Goal: Task Accomplishment & Management: Use online tool/utility

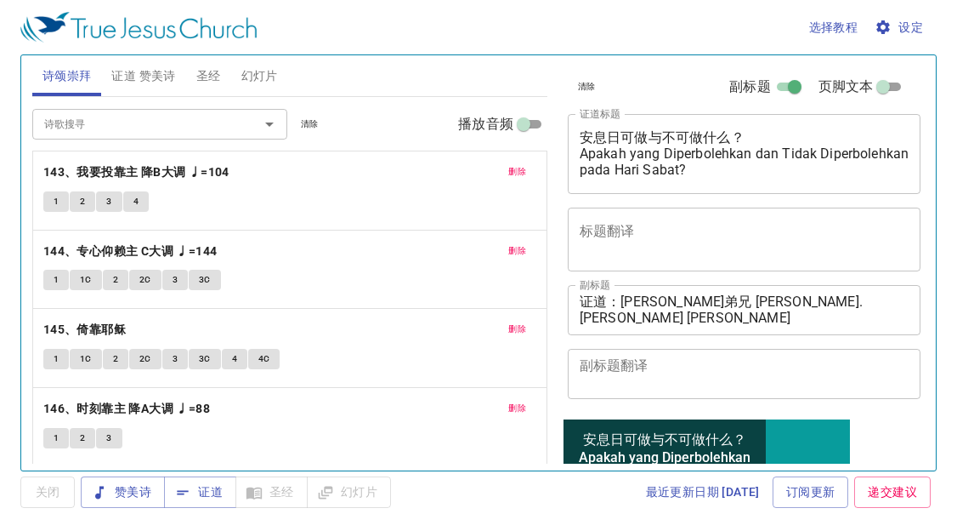
click at [151, 327] on p "145、倚靠耶稣" at bounding box center [289, 329] width 493 height 21
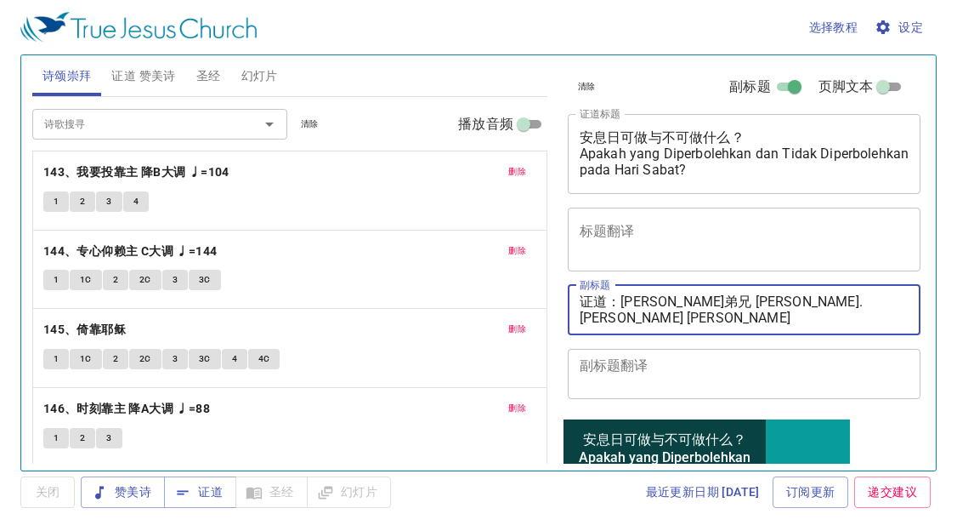
drag, startPoint x: 627, startPoint y: 299, endPoint x: 825, endPoint y: 286, distance: 198.6
click at [825, 286] on div "证道：韩永光弟兄 Bro. Daniel Han 翻译：黎洁诗姊妹 Sis. Lai Kiat Soo x 副标题" at bounding box center [745, 310] width 354 height 50
paste textarea "多加执事 Dns. Dorcas Tang"
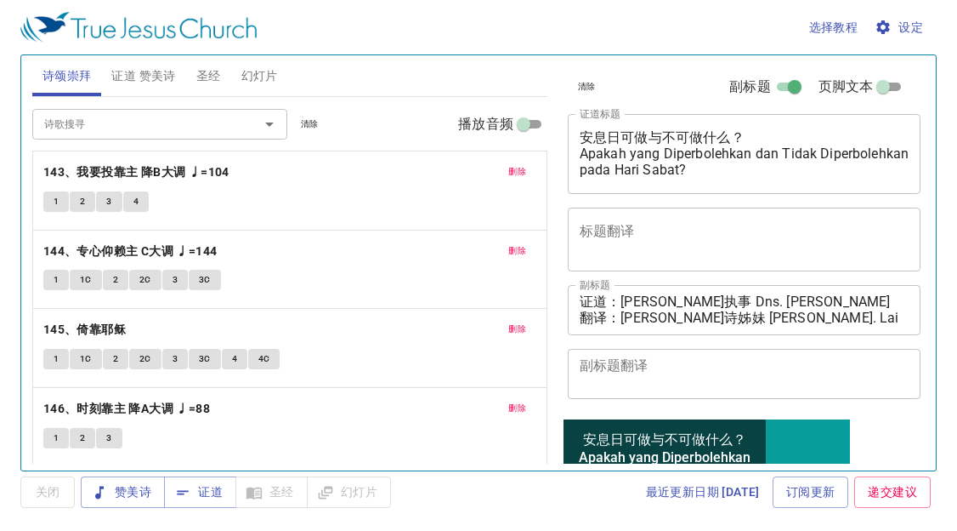
click at [147, 322] on p "145、倚靠耶稣" at bounding box center [289, 329] width 493 height 21
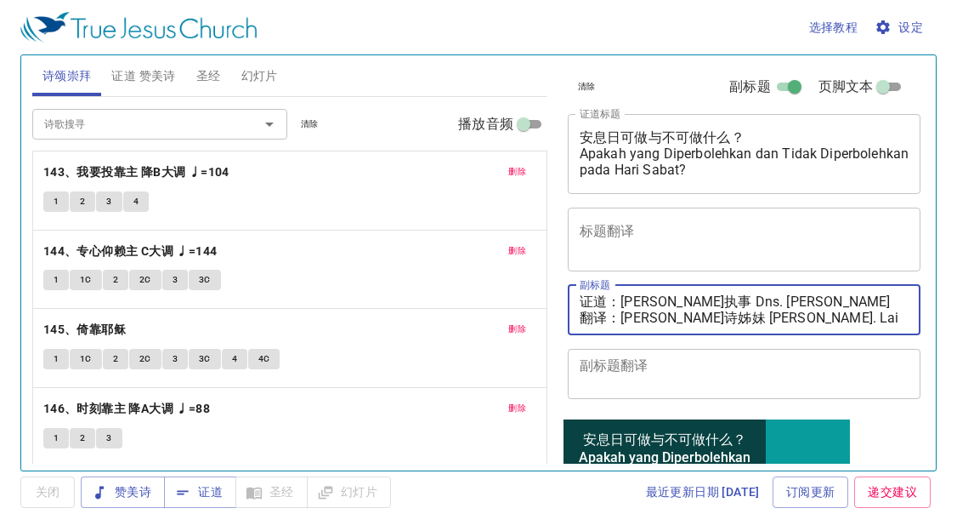
drag, startPoint x: 619, startPoint y: 319, endPoint x: 854, endPoint y: 317, distance: 234.7
click at [854, 317] on textarea "证道：邓多加执事 Dns. Dorcas Tang 翻译：黎洁诗姊妹 Sis. Lai Kiat Soo" at bounding box center [745, 309] width 330 height 32
paste textarea "雪妮姊妹 Sis. Tseu Set Nee"
type textarea "证道：[PERSON_NAME]执事 Dns. [PERSON_NAME] 翻译：[PERSON_NAME] [PERSON_NAME]. Tseu Set …"
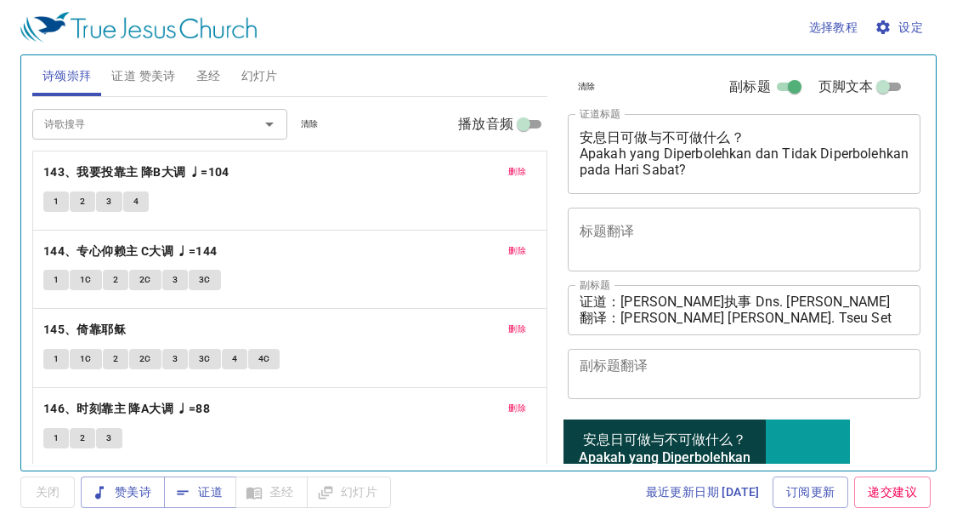
drag, startPoint x: 578, startPoint y: 136, endPoint x: 746, endPoint y: 137, distance: 167.5
click at [746, 137] on div "安息日可做与不可做什么？ Apakah yang Diperbolehkan dan Tidak Diperbolehkan pada Hari Sabat?…" at bounding box center [745, 154] width 354 height 80
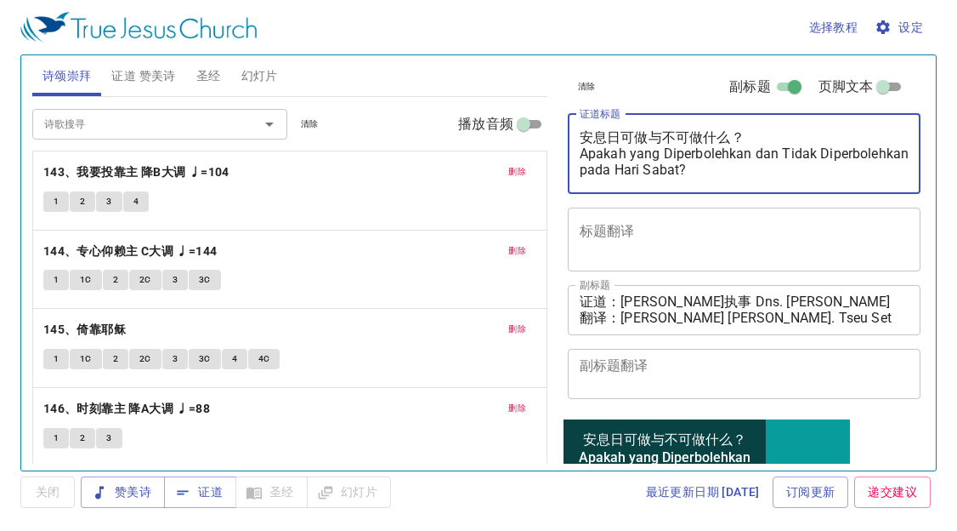
drag, startPoint x: 742, startPoint y: 135, endPoint x: 566, endPoint y: 142, distance: 176.1
click at [566, 142] on div "清除 副标题 页脚文本 证道标题 安息日可做与不可做什么？ Apakah yang Diperbolehkan dan Tidak Diperbolehkan…" at bounding box center [743, 235] width 364 height 361
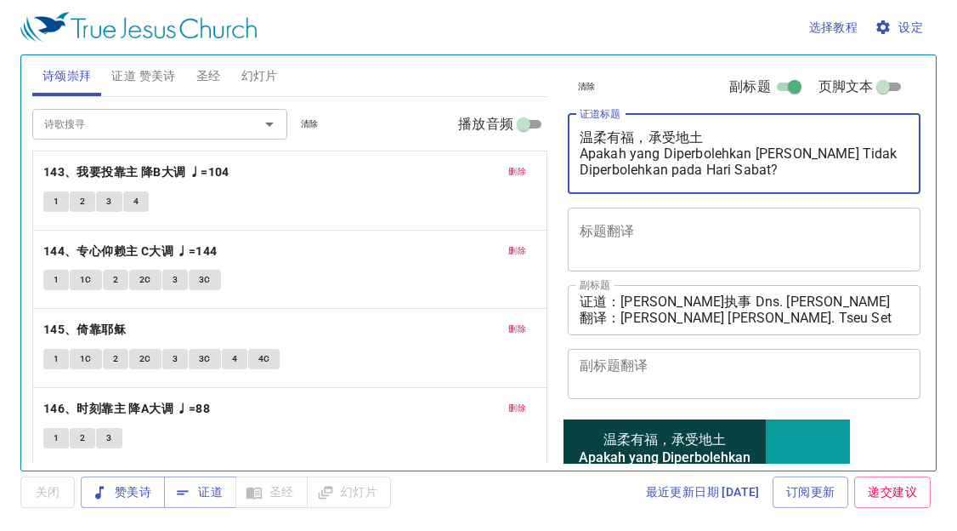
drag, startPoint x: 583, startPoint y: 154, endPoint x: 820, endPoint y: 165, distance: 236.6
click at [820, 165] on textarea "温柔有福，承受地土 Apakah yang Diperbolehkan dan Tidak Diperbolehkan pada Hari Sabat?" at bounding box center [745, 153] width 330 height 48
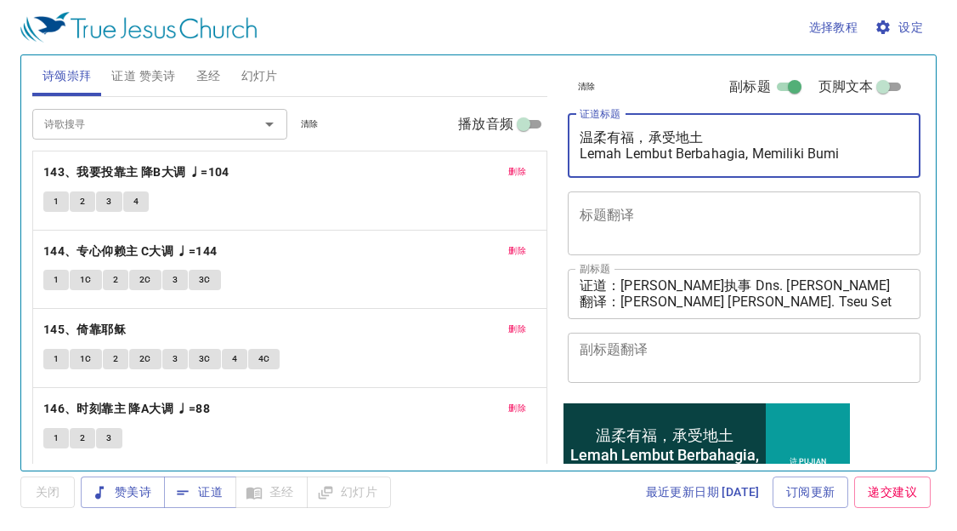
type textarea "温柔有福，承受地土 Lemah Lembut Berbahagia, Memiliki Bumi"
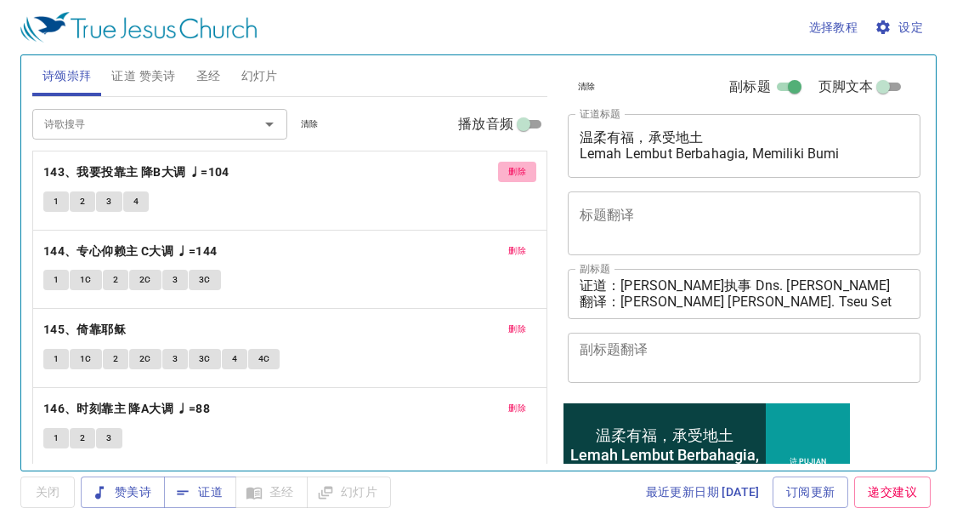
click at [508, 168] on span "删除" at bounding box center [517, 171] width 18 height 15
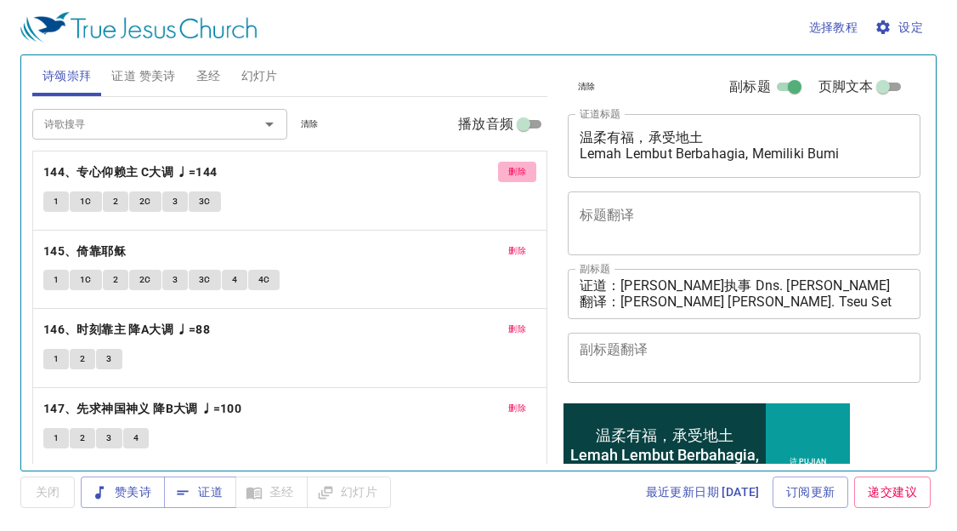
click at [508, 168] on span "删除" at bounding box center [517, 171] width 18 height 15
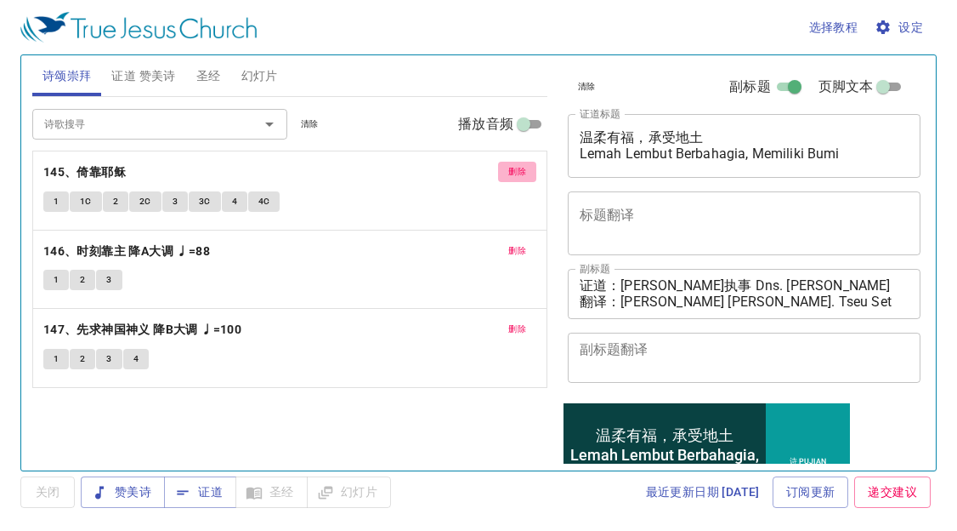
click at [505, 168] on button "删除" at bounding box center [517, 172] width 38 height 20
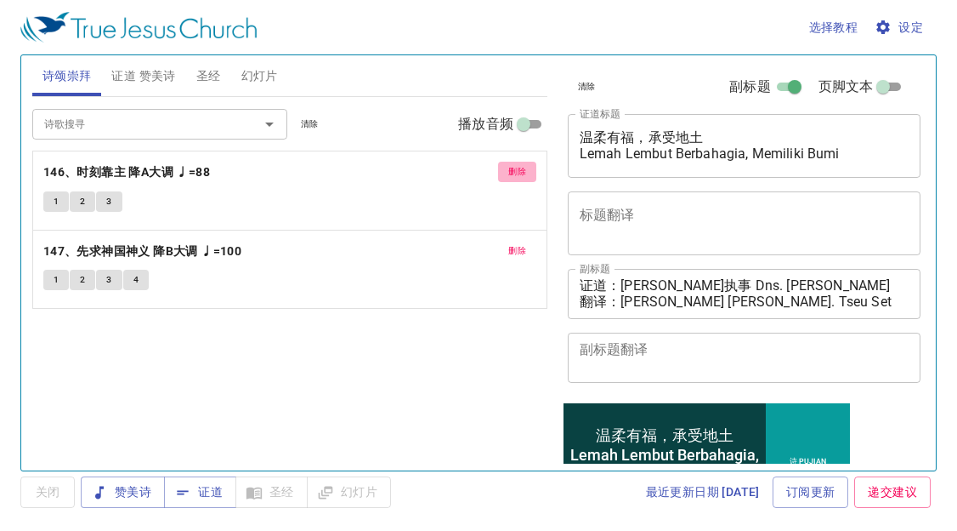
click at [505, 168] on button "删除" at bounding box center [517, 172] width 38 height 20
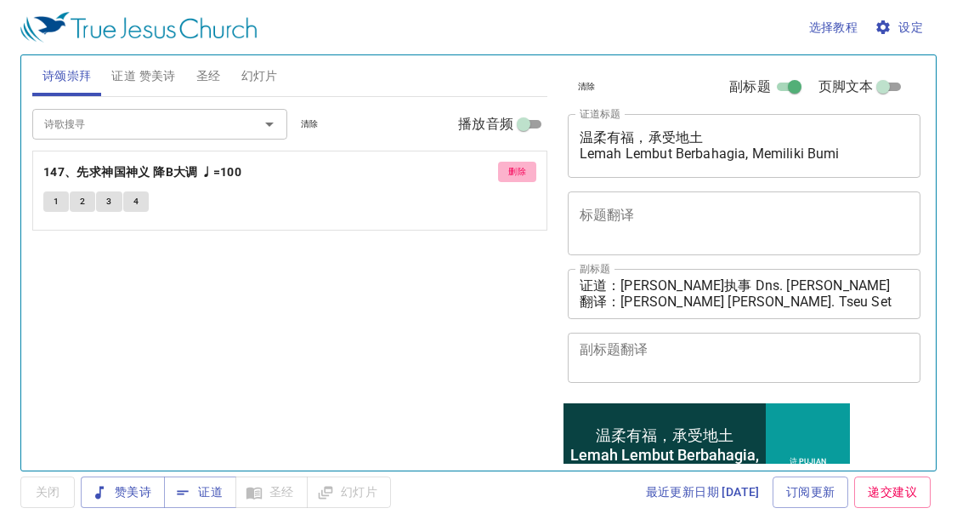
click at [505, 168] on button "删除" at bounding box center [517, 172] width 38 height 20
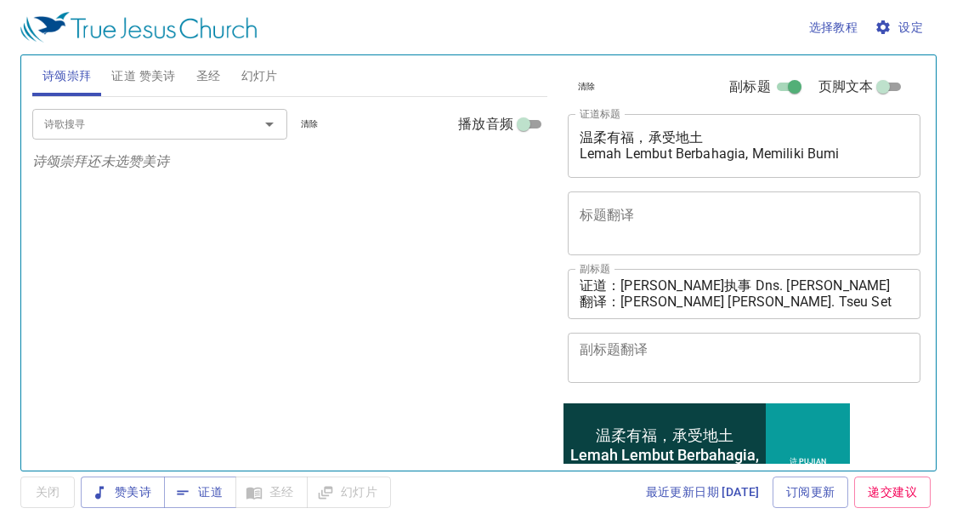
click at [137, 69] on span "证道 赞美诗" at bounding box center [143, 75] width 64 height 21
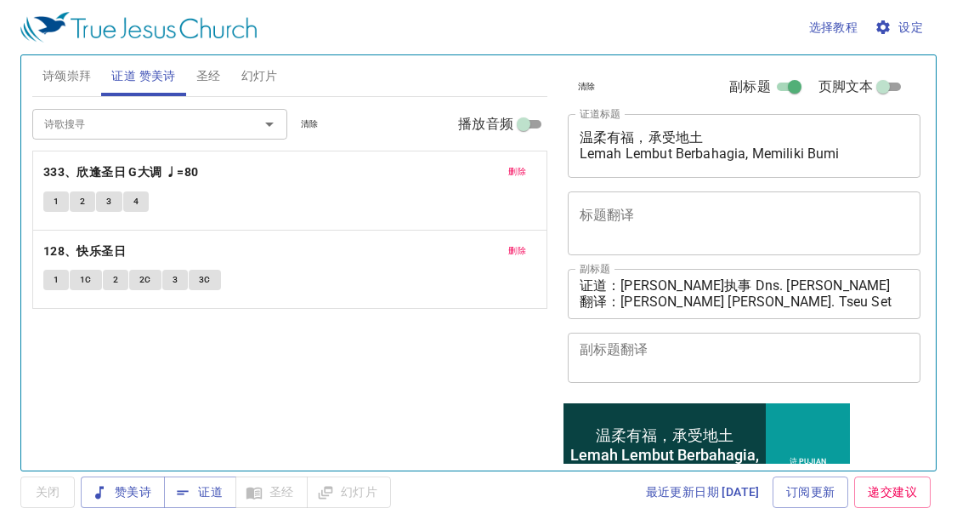
drag, startPoint x: 508, startPoint y: 158, endPoint x: 516, endPoint y: 168, distance: 13.3
click at [508, 158] on div "删除 333、欣逢圣日 G大调 ♩=80 1 2 3 4" at bounding box center [290, 190] width 514 height 78
click at [515, 167] on span "删除" at bounding box center [517, 171] width 18 height 15
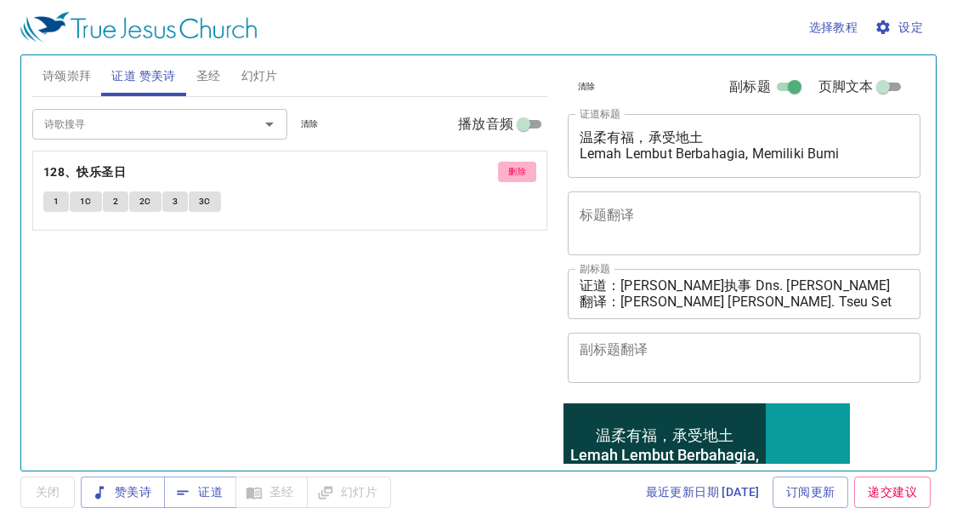
click at [515, 167] on span "删除" at bounding box center [517, 171] width 18 height 15
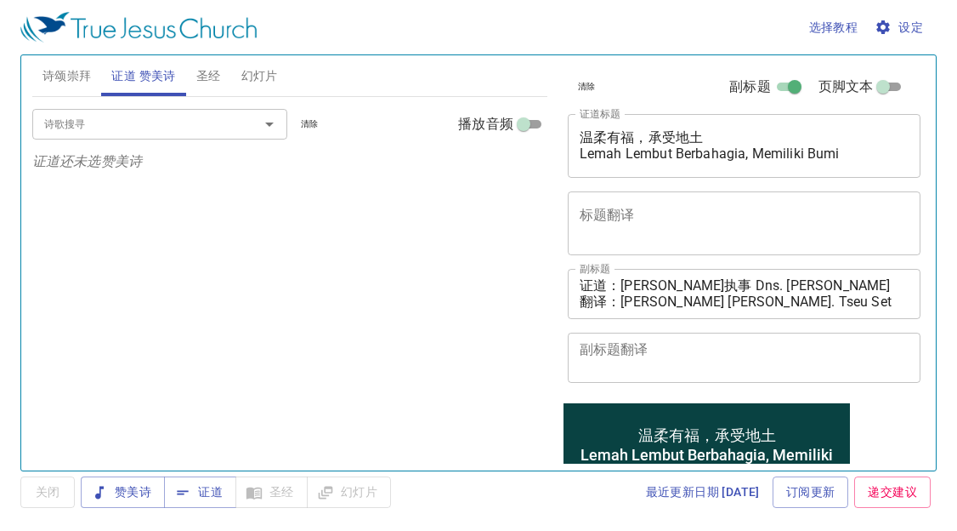
click at [200, 134] on div "诗歌搜寻" at bounding box center [159, 124] width 255 height 30
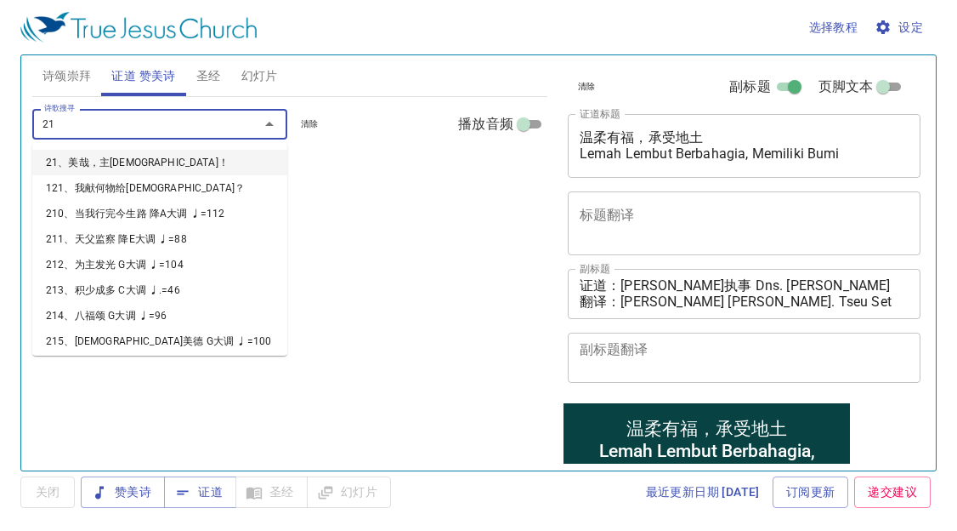
type input "214"
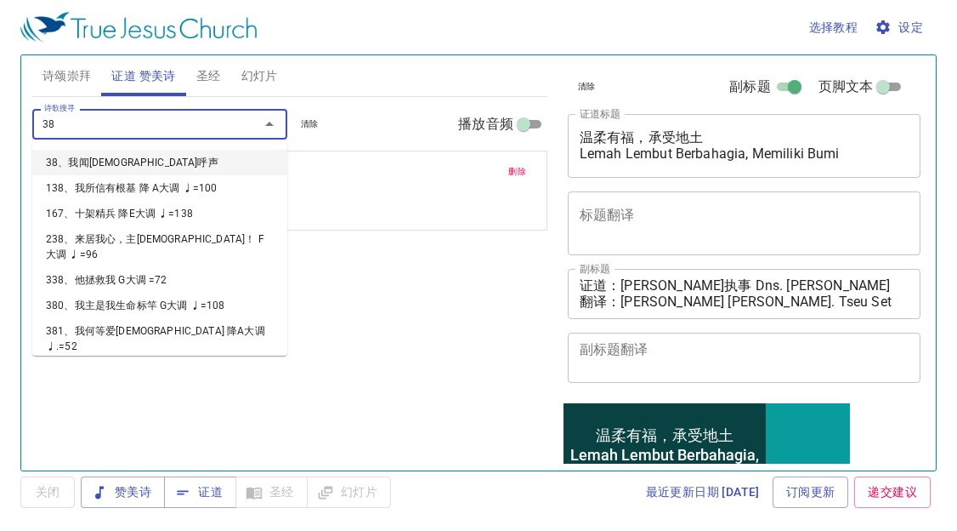
type input "384"
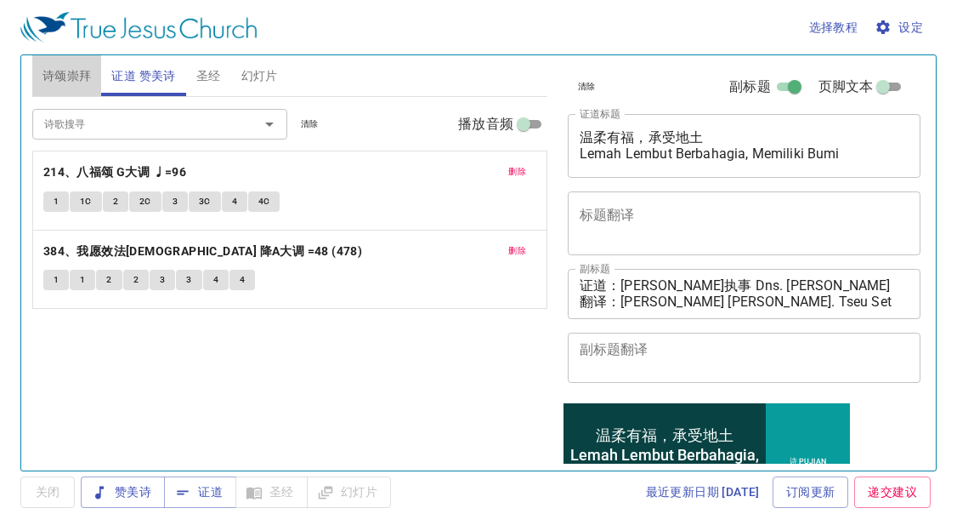
click at [69, 74] on span "诗颂崇拜" at bounding box center [67, 75] width 49 height 21
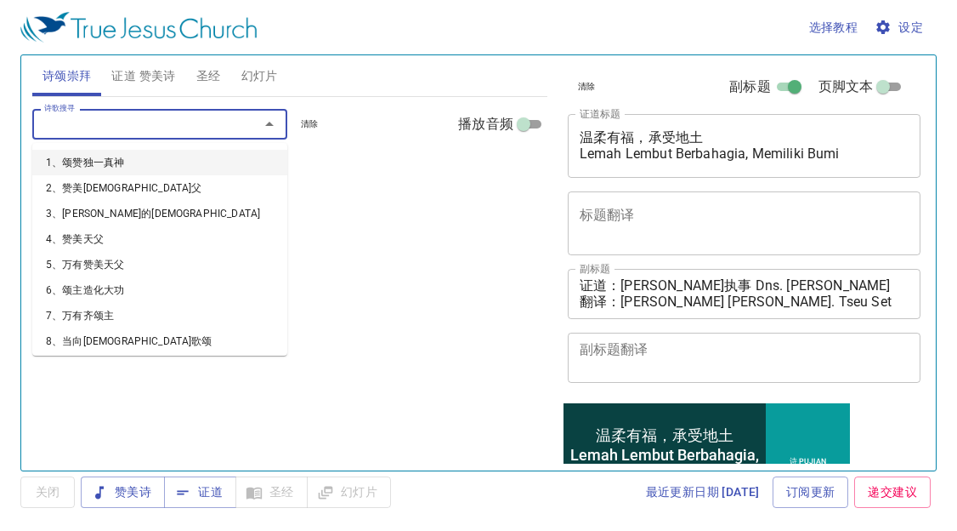
click at [99, 130] on input "诗歌搜寻" at bounding box center [134, 124] width 195 height 20
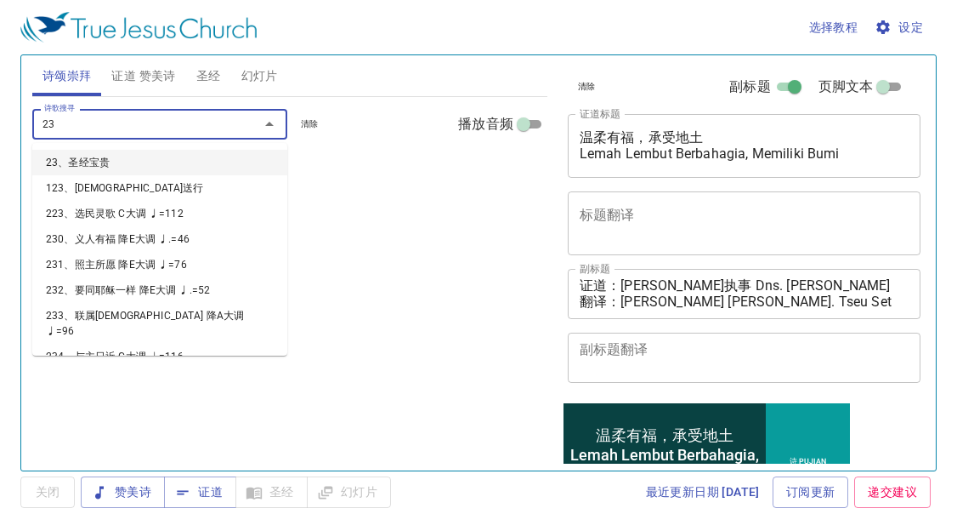
type input "239"
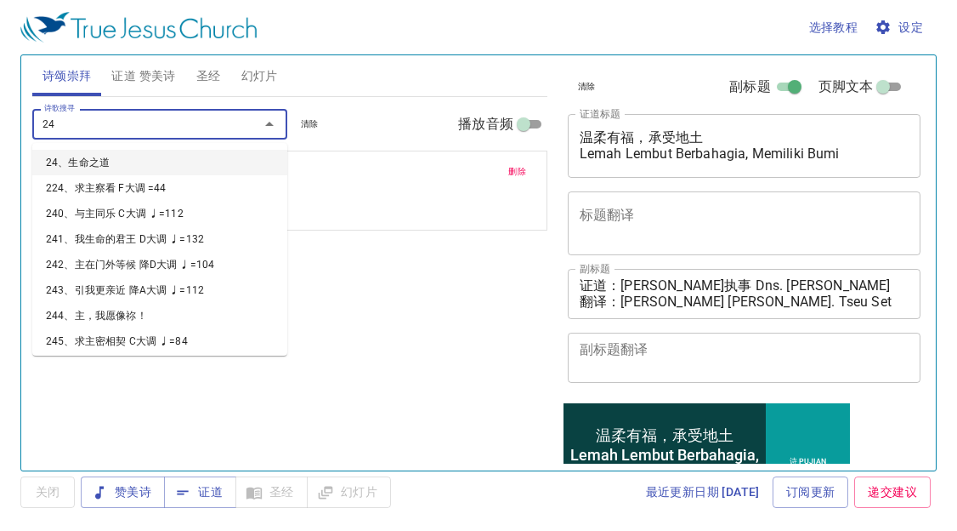
type input "241"
type input "2"
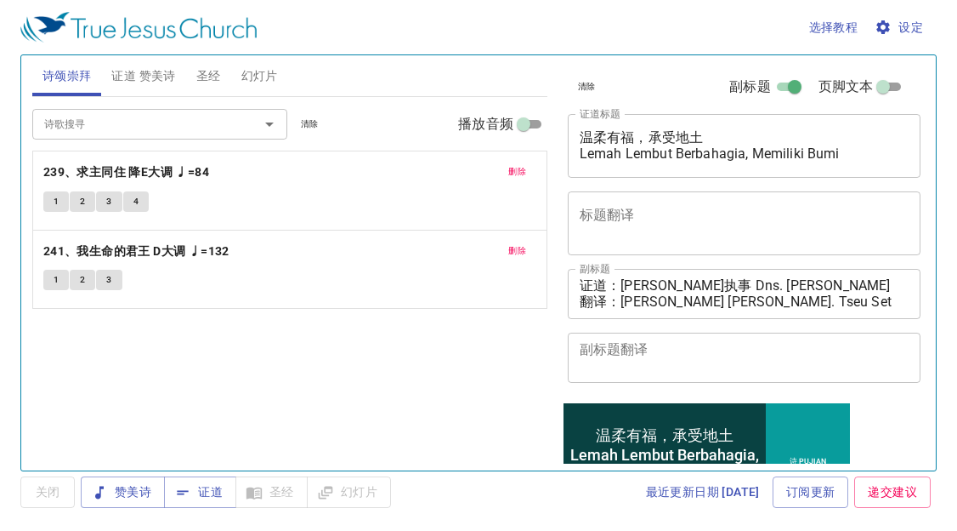
click at [371, 351] on div "诗歌搜寻 诗歌搜寻 清除 播放音频 删除 239、求主同住 降E大调 ♩=84 1 2 3 4 删除 241、我生命的君王 D大调 ♩=132 1 2 3" at bounding box center [289, 276] width 515 height 359
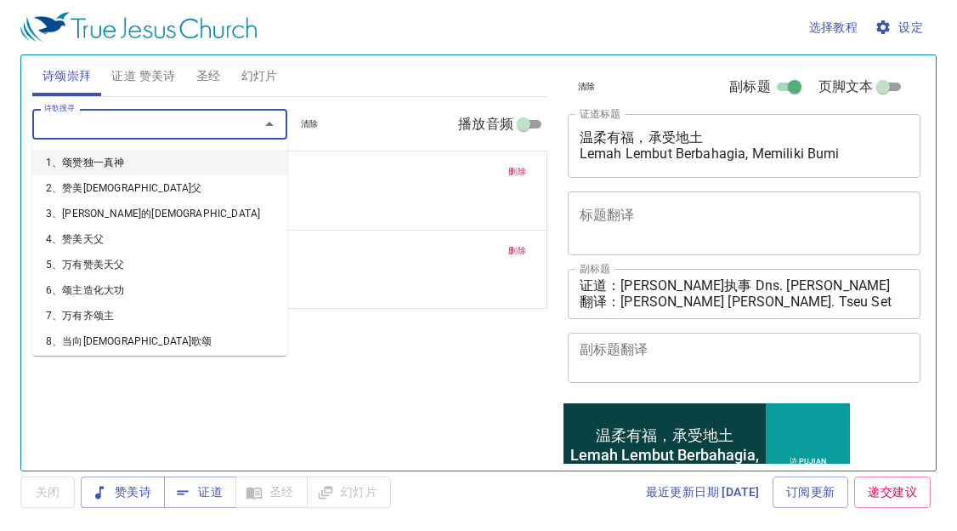
click at [202, 124] on input "诗歌搜寻" at bounding box center [134, 124] width 195 height 20
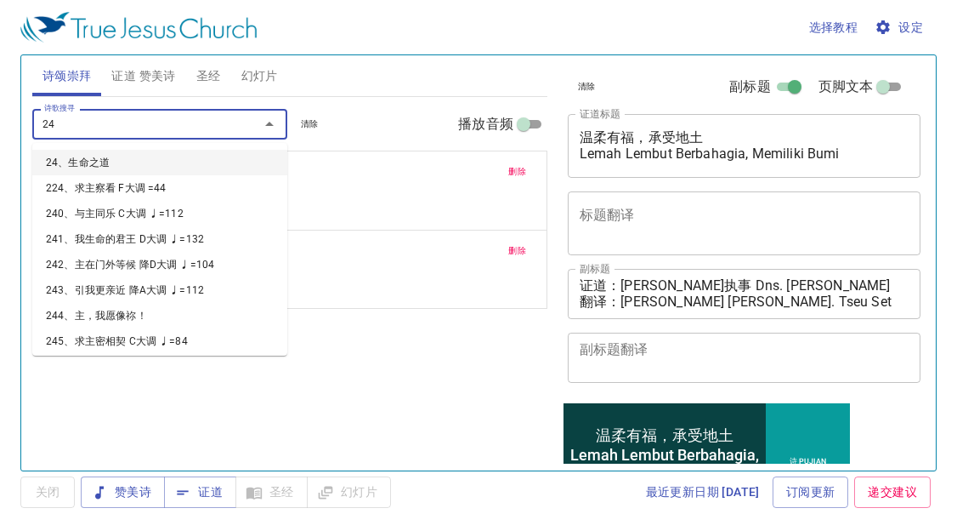
type input "243"
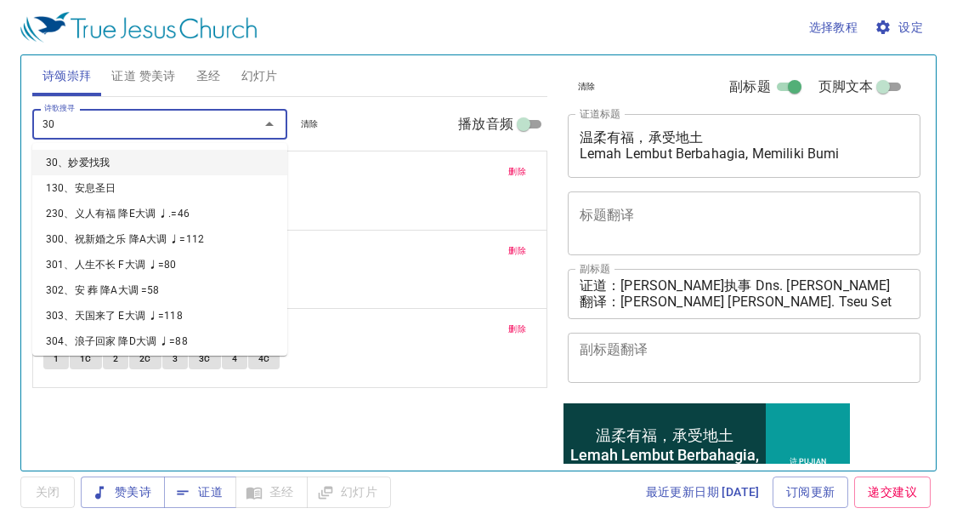
type input "307"
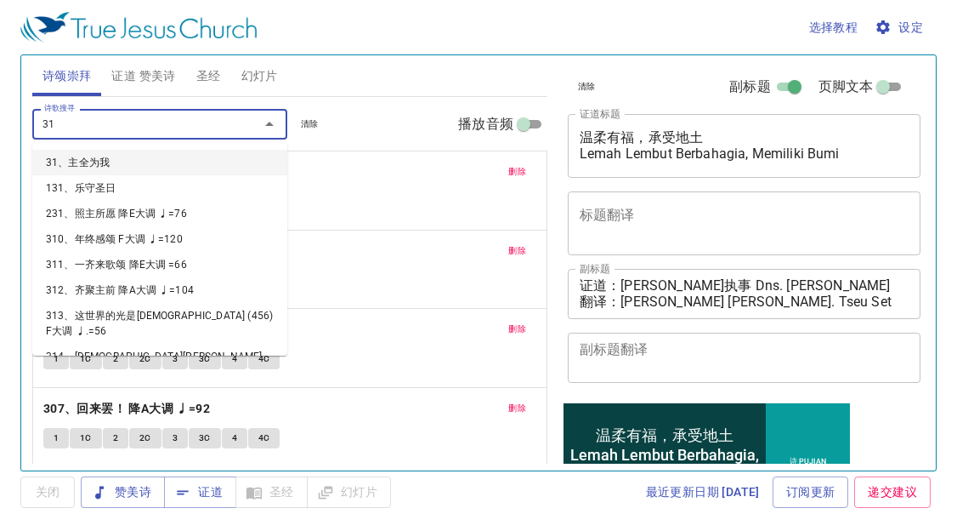
type input "318"
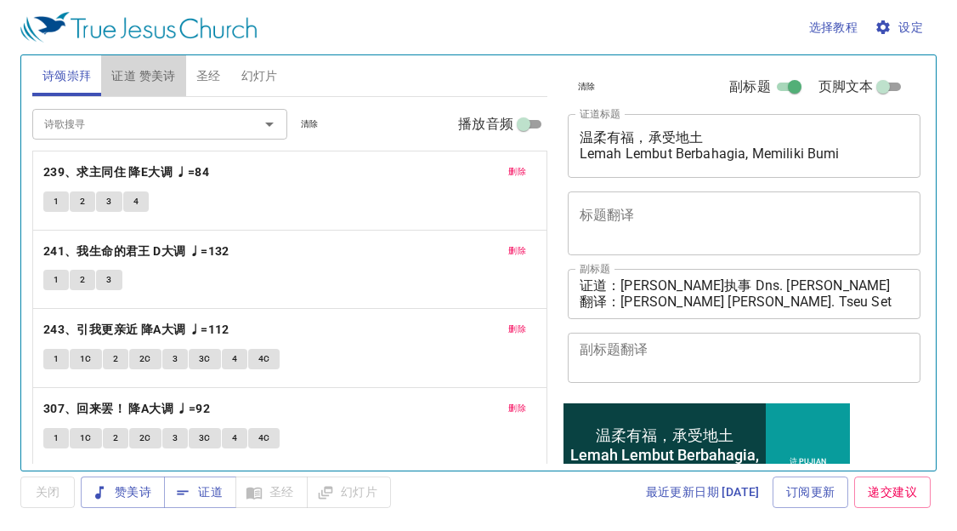
click at [154, 67] on span "证道 赞美诗" at bounding box center [143, 75] width 64 height 21
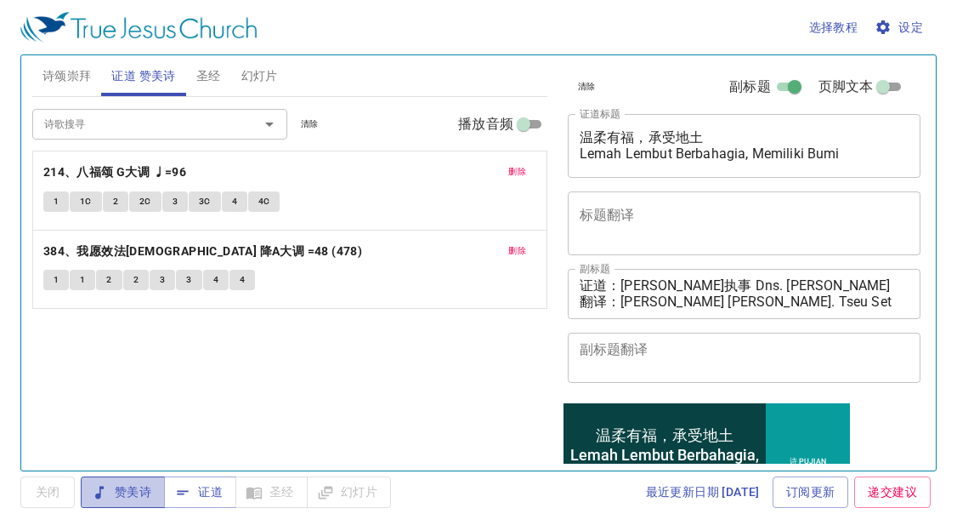
drag, startPoint x: 146, startPoint y: 486, endPoint x: 131, endPoint y: 479, distance: 17.1
click at [139, 483] on span "赞美诗" at bounding box center [122, 491] width 57 height 21
click at [57, 76] on span "诗颂崇拜" at bounding box center [67, 75] width 49 height 21
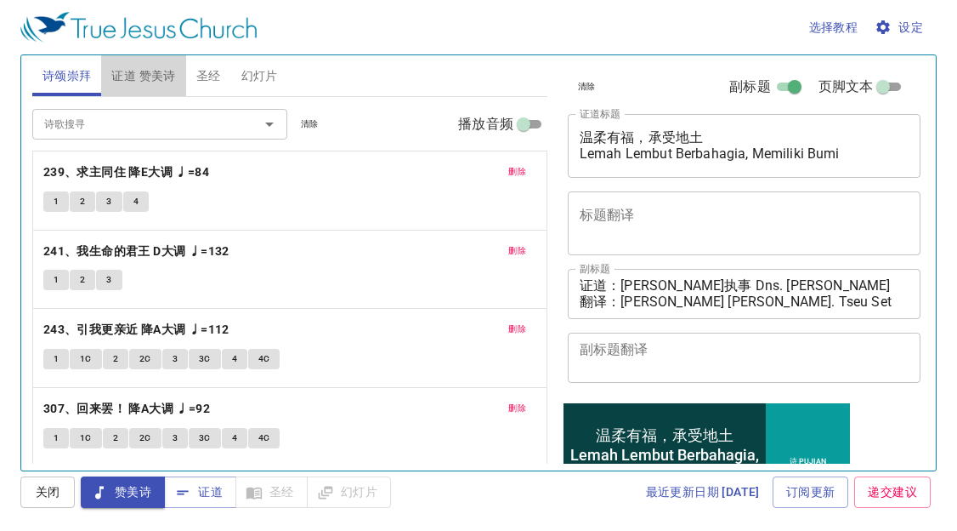
click at [150, 77] on span "证道 赞美诗" at bounding box center [143, 75] width 64 height 21
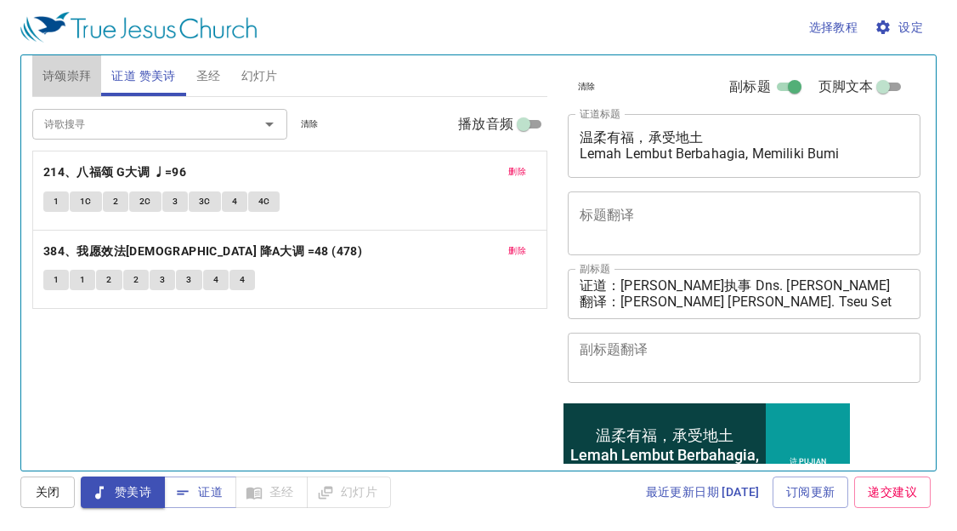
click at [63, 72] on span "诗颂崇拜" at bounding box center [67, 75] width 49 height 21
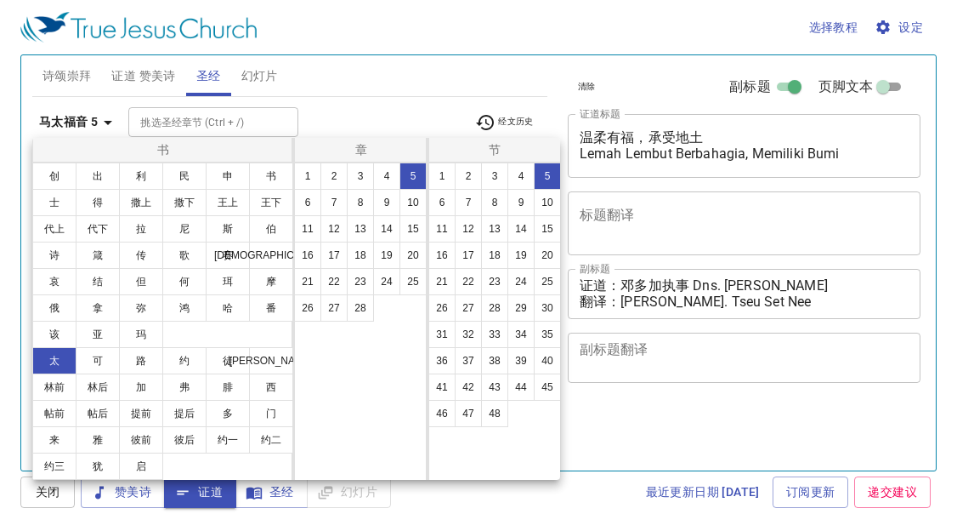
select select "5"
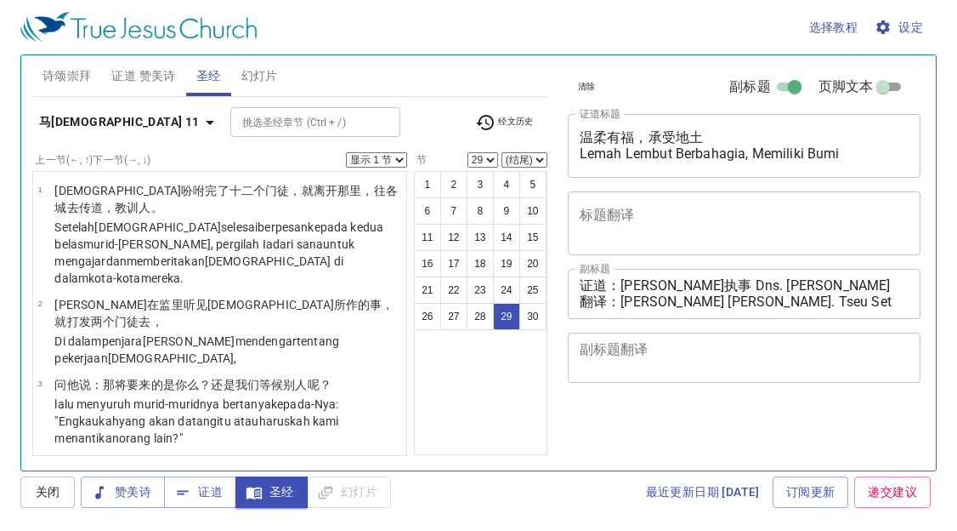
select select "29"
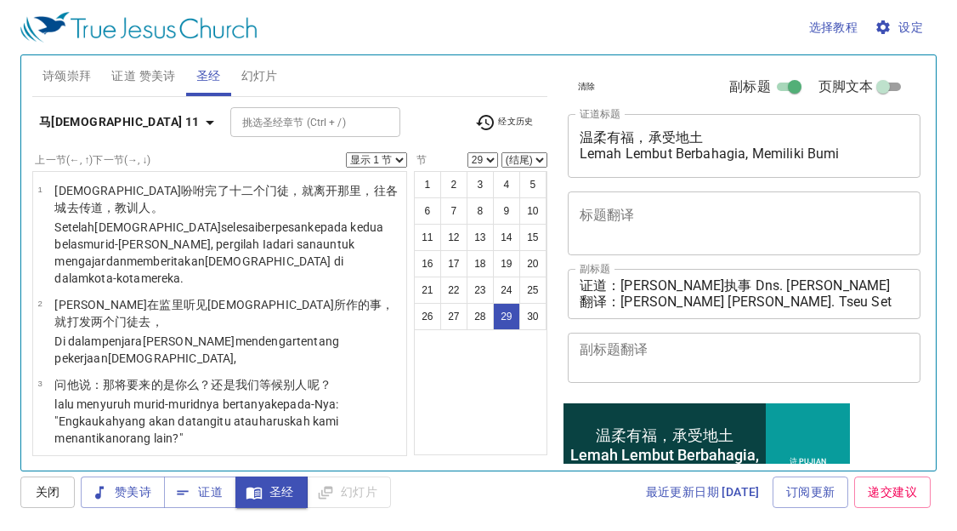
click at [99, 113] on b "马太福音 11" at bounding box center [119, 121] width 161 height 21
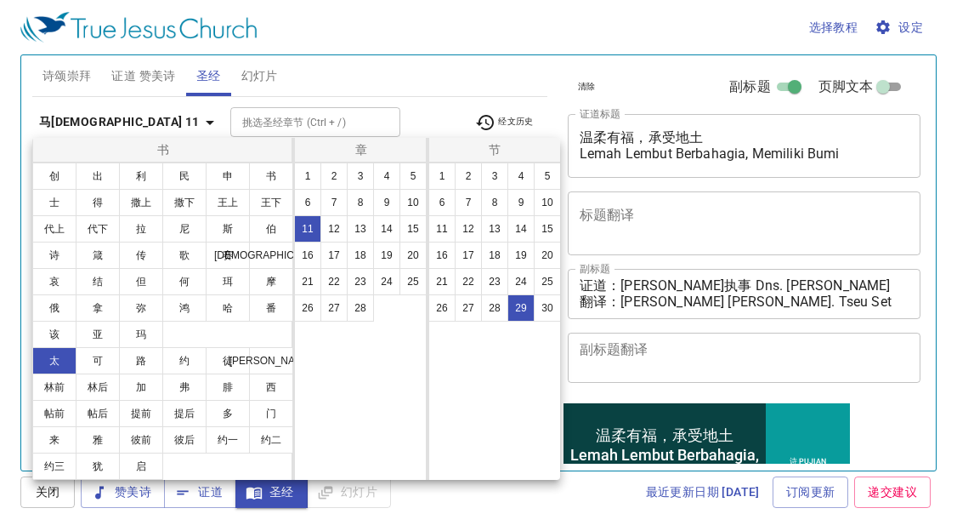
scroll to position [2350, 0]
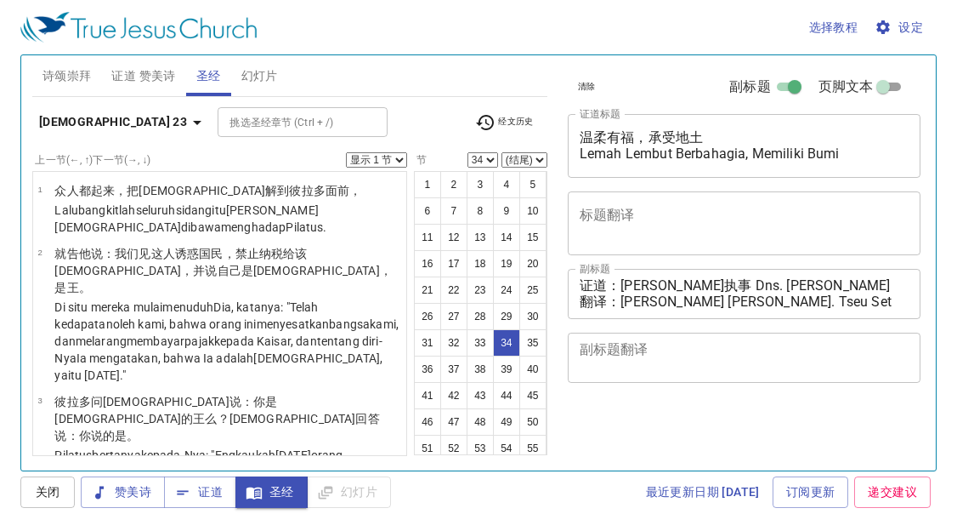
select select "34"
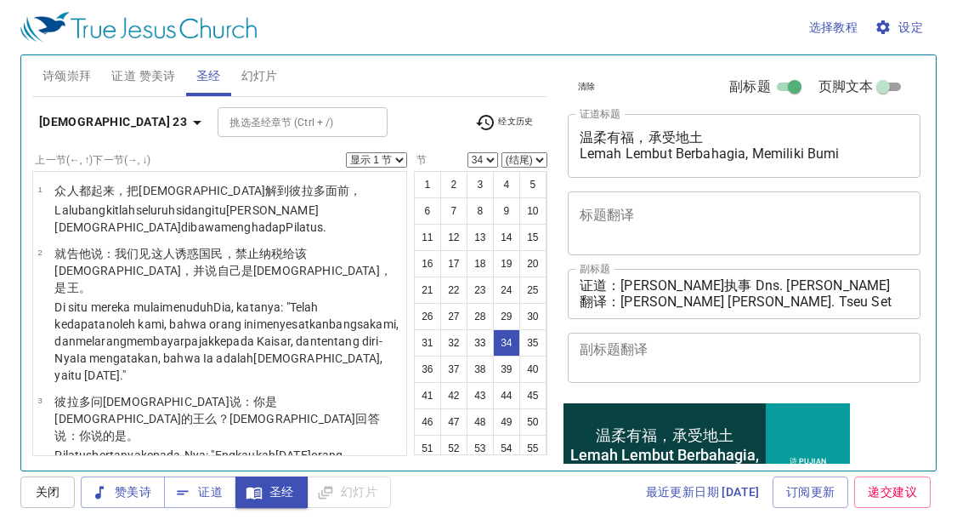
scroll to position [2739, 0]
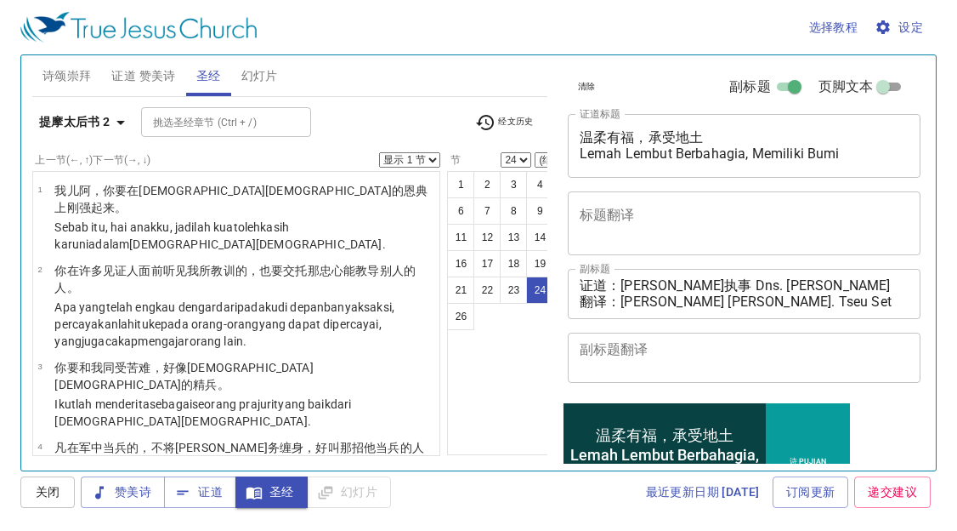
click at [553, 283] on button "25" at bounding box center [566, 289] width 27 height 27
click at [553, 287] on button "25" at bounding box center [566, 289] width 27 height 27
select select "25"
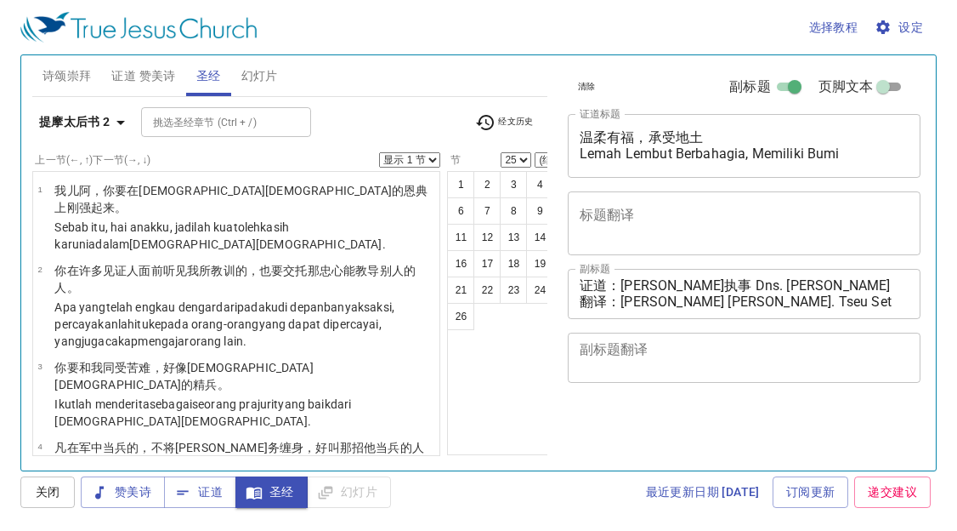
select select "25"
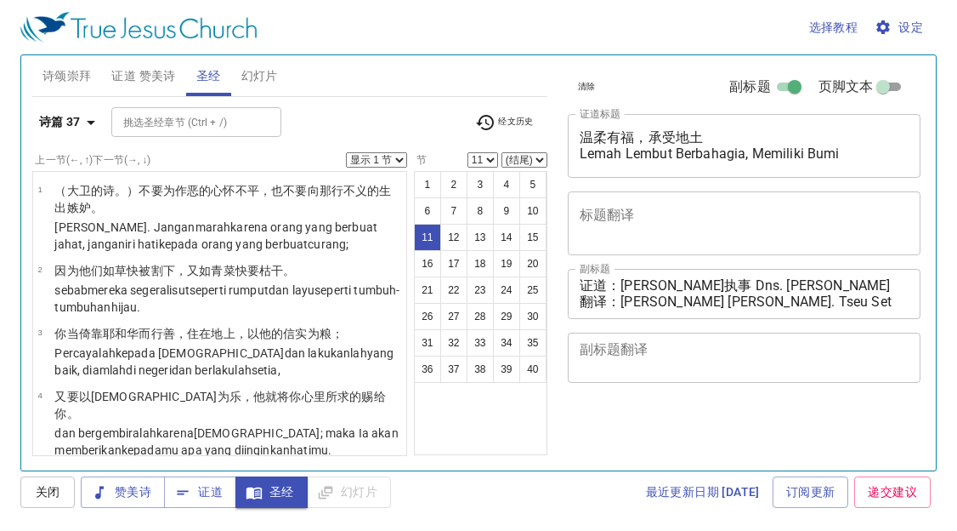
select select "11"
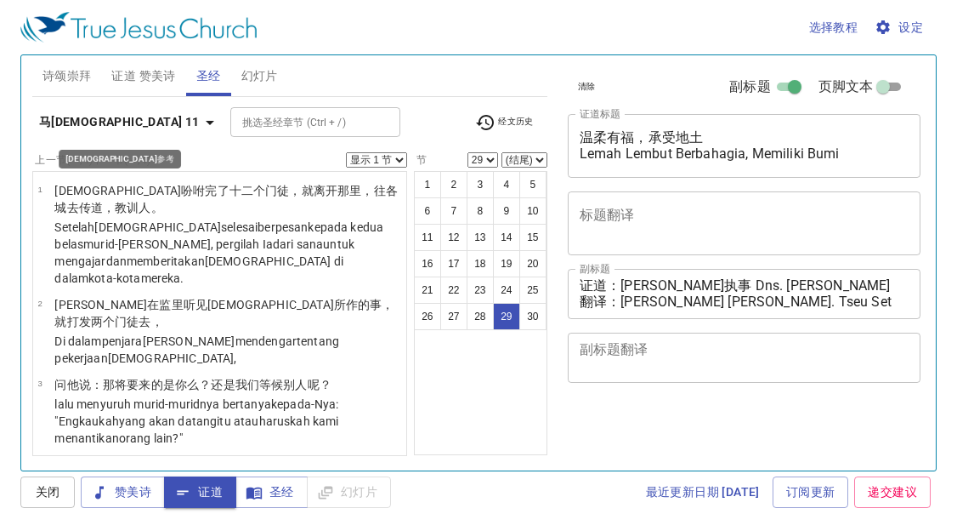
select select "29"
